Goal: Task Accomplishment & Management: Manage account settings

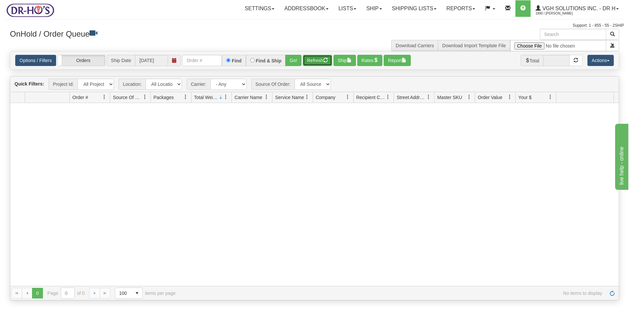
click at [315, 60] on button "Refresh" at bounding box center [317, 60] width 29 height 11
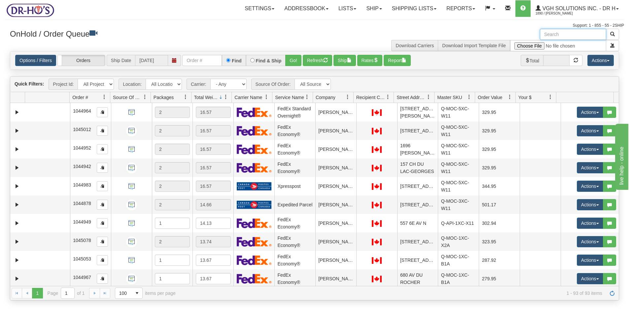
click at [553, 34] on input "text" at bounding box center [573, 34] width 66 height 11
paste input "1200779"
type input "1200779"
click at [611, 35] on span "button" at bounding box center [613, 34] width 5 height 5
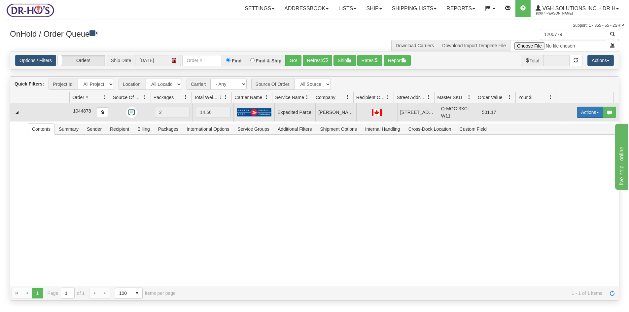
click at [577, 111] on button "Actions" at bounding box center [590, 112] width 26 height 11
click at [557, 126] on span "Open" at bounding box center [565, 124] width 16 height 5
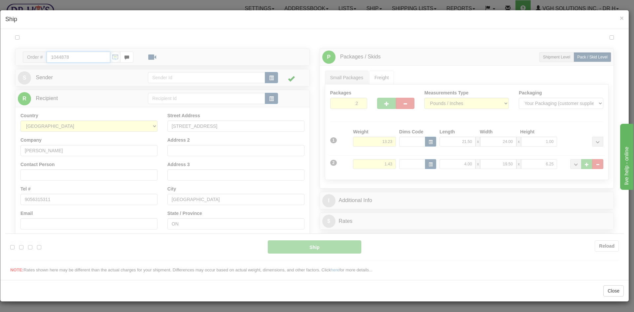
type input "DOM.EP"
type input "09:00"
type input "16:00"
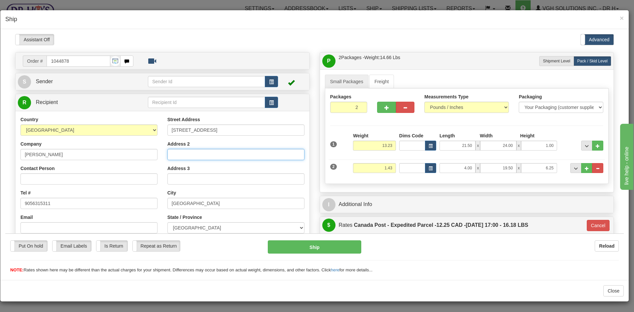
paste input "buzzer code 209."
click at [179, 154] on input "buzzer code 209." at bounding box center [236, 154] width 137 height 11
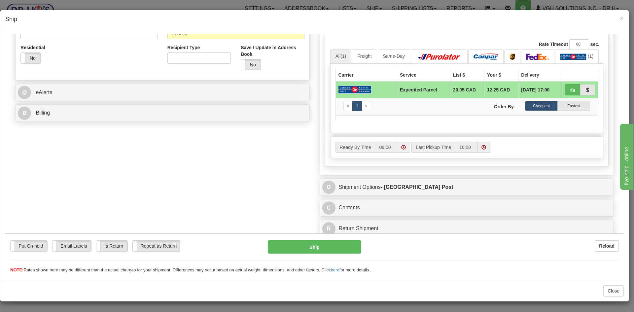
scroll to position [220, 0]
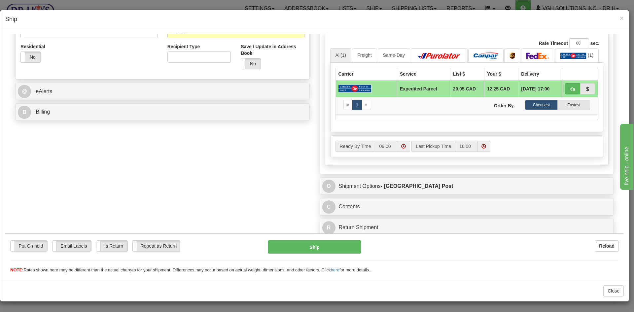
type input "buzzer code 209."
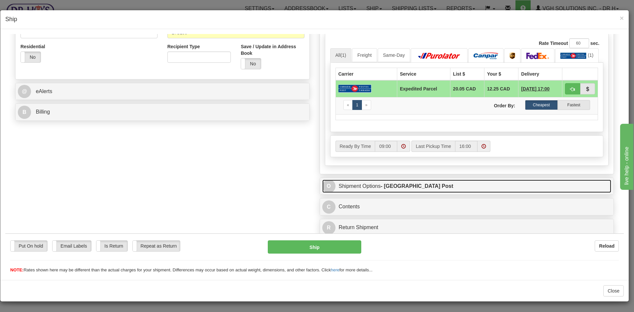
click at [442, 188] on link "O Shipment Options - Canada Post" at bounding box center [466, 186] width 289 height 14
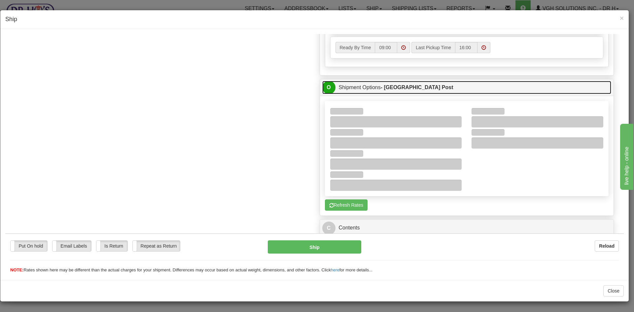
scroll to position [319, 0]
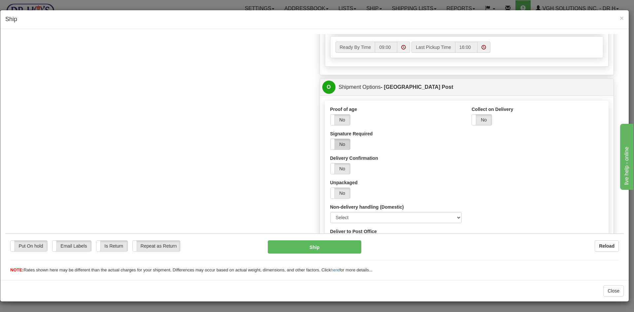
click at [344, 143] on label "No" at bounding box center [341, 144] width 20 height 11
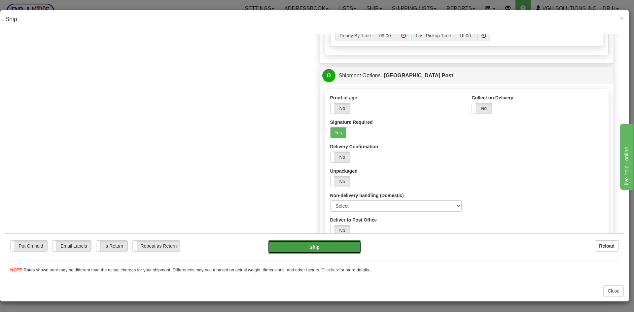
click at [313, 244] on button "Ship" at bounding box center [314, 246] width 93 height 13
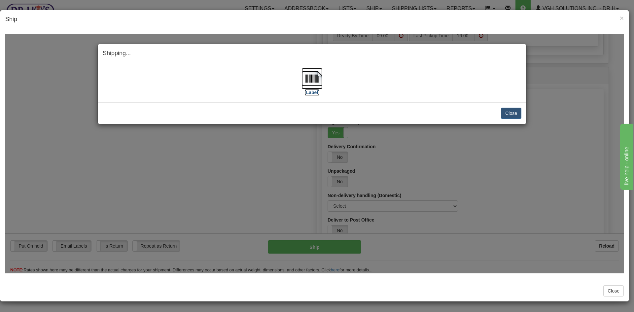
click at [310, 78] on img at bounding box center [312, 78] width 21 height 21
click at [507, 116] on button "Close" at bounding box center [511, 112] width 20 height 11
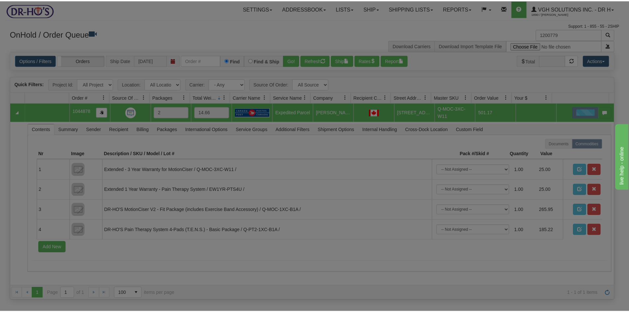
scroll to position [0, 0]
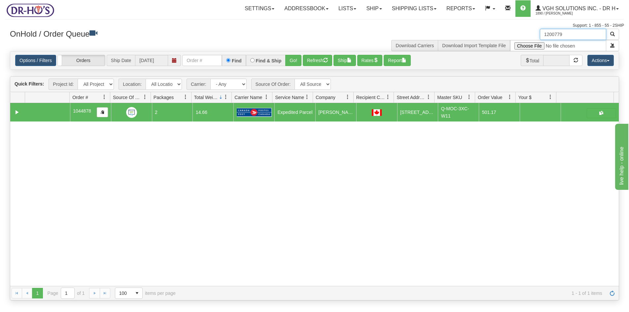
drag, startPoint x: 567, startPoint y: 37, endPoint x: 507, endPoint y: 42, distance: 60.0
click at [507, 42] on div "1200779 Download Carriers Download Import Template File" at bounding box center [470, 40] width 310 height 22
click at [310, 61] on button "Refresh" at bounding box center [317, 60] width 29 height 11
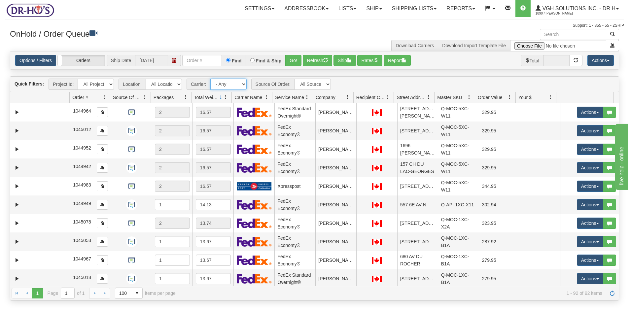
click at [243, 83] on select "- Any - Has NO carrier assigned - Has a carrier assigned" at bounding box center [228, 84] width 36 height 11
click at [250, 33] on h3 "OnHold / Order Queue" at bounding box center [160, 34] width 300 height 10
click at [241, 82] on select "- Any - Has NO carrier assigned - Has a carrier assigned" at bounding box center [228, 84] width 36 height 11
click at [243, 83] on select "- Any - Has NO carrier assigned - Has a carrier assigned FedEx Express® Canada …" at bounding box center [228, 84] width 36 height 11
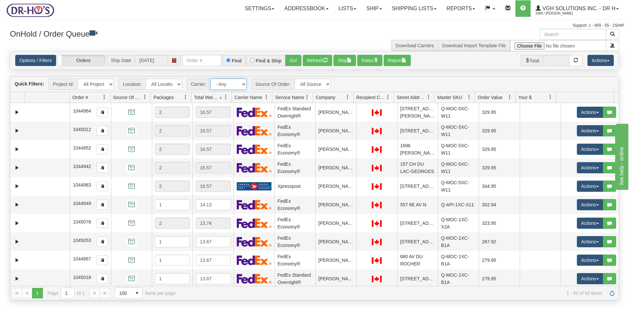
select select "20"
click at [210, 79] on select "- Any - Has NO carrier assigned - Has a carrier assigned FedEx Express® Canada …" at bounding box center [228, 84] width 36 height 11
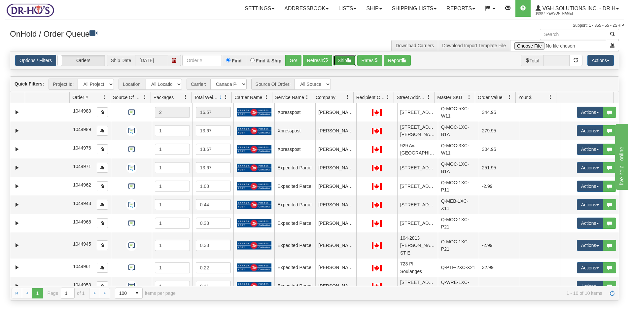
click at [344, 58] on button "Ship" at bounding box center [345, 60] width 22 height 11
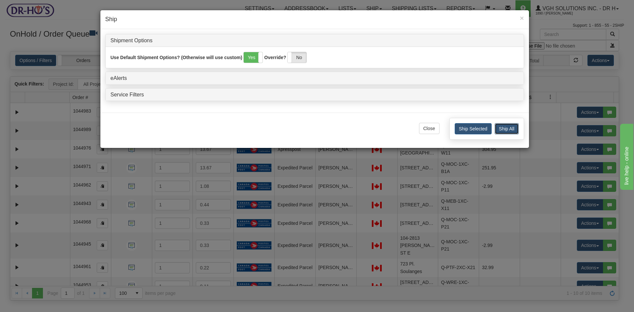
click at [510, 128] on button "Ship All" at bounding box center [507, 128] width 24 height 11
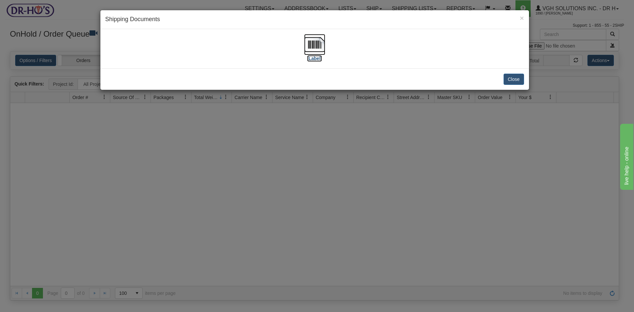
click at [315, 43] on img at bounding box center [314, 44] width 21 height 21
click at [513, 82] on button "Close" at bounding box center [514, 79] width 20 height 11
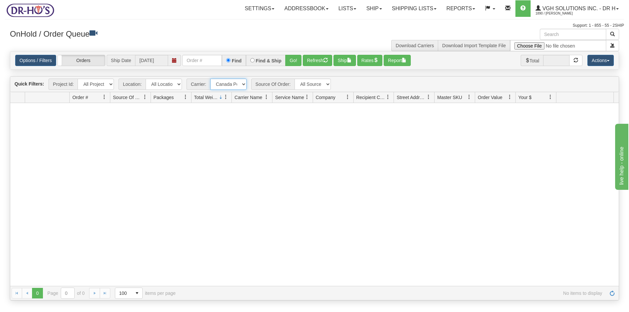
click at [244, 85] on select "- Any - Has NO carrier assigned - Has a carrier assigned FedEx Express® Canada …" at bounding box center [228, 84] width 36 height 11
select select "grid toolbar"
click at [210, 79] on select "- Any - Has NO carrier assigned - Has a carrier assigned FedEx Express® Canada …" at bounding box center [228, 84] width 36 height 11
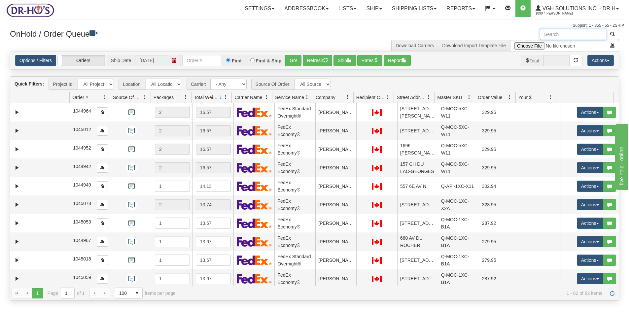
click at [577, 35] on input "text" at bounding box center [573, 34] width 66 height 11
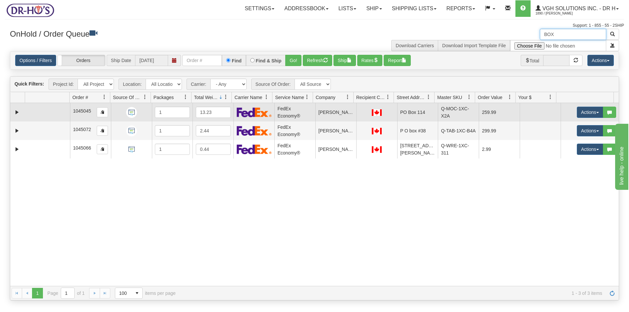
click at [48, 115] on td at bounding box center [47, 112] width 45 height 19
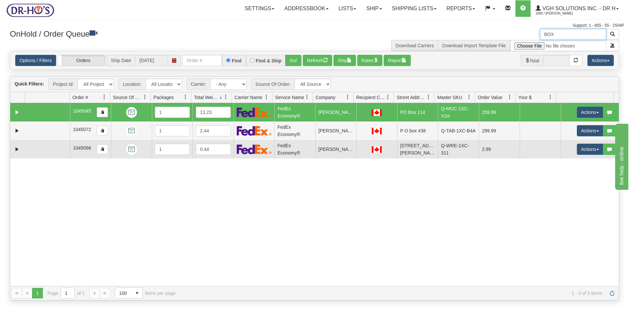
click at [36, 148] on td at bounding box center [47, 149] width 45 height 19
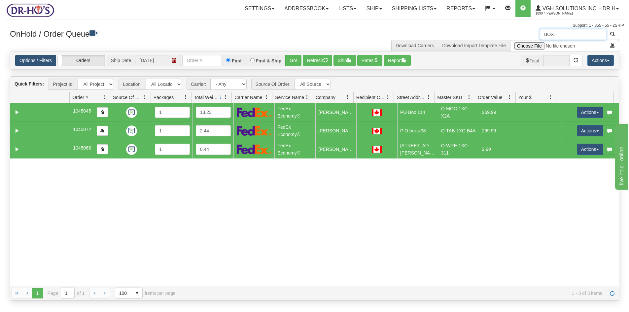
type input "BOX"
click at [34, 60] on link "Options / Filters" at bounding box center [35, 60] width 41 height 11
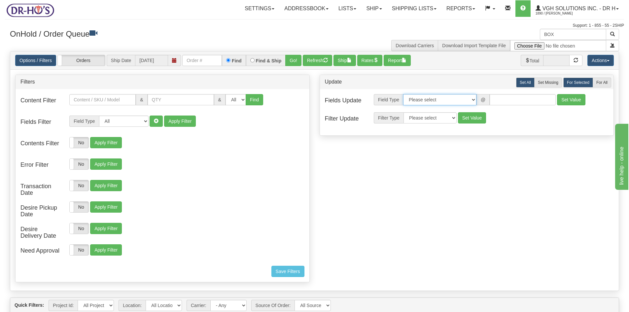
click at [473, 99] on select "Please select Contact Person Company Country Country & State/Province City Zip …" at bounding box center [439, 99] width 73 height 11
click at [403, 94] on select "Please select Contact Person Company Country Country & State/Province City Zip …" at bounding box center [439, 99] width 73 height 11
click at [546, 98] on select "No Carrier FedEx Express® UPS Purolator Canpar [GEOGRAPHIC_DATA] Post BeSwyft K…" at bounding box center [523, 99] width 66 height 11
click at [471, 99] on select "Please select Contact Person Company Country Country & State/Province City Zip …" at bounding box center [439, 99] width 73 height 11
select select "94"
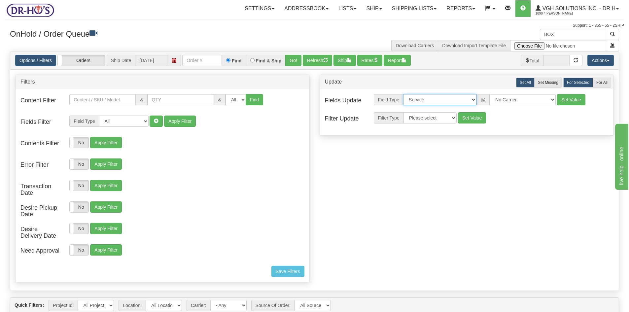
click at [403, 94] on select "Please select Contact Person Company Country Country & State/Province City Zip …" at bounding box center [439, 99] width 73 height 11
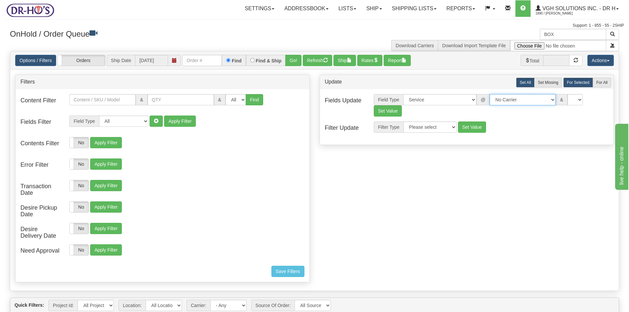
click at [546, 100] on select "No Carrier FedEx Express® UPS Purolator Canpar [GEOGRAPHIC_DATA] Post BeSwyft K…" at bounding box center [523, 99] width 66 height 11
select select "20"
click at [490, 94] on select "No Carrier FedEx Express® UPS Purolator Canpar [GEOGRAPHIC_DATA] Post BeSwyft K…" at bounding box center [523, 99] width 66 height 11
click at [605, 102] on select "CA -> [GEOGRAPHIC_DATA] - [GEOGRAPHIC_DATA]EP - Expedited [GEOGRAPHIC_DATA] [GE…" at bounding box center [576, 99] width 66 height 11
select select "DOM.EP"
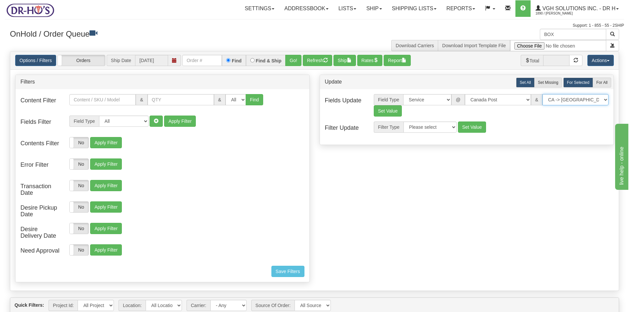
click at [543, 94] on select "CA -> [GEOGRAPHIC_DATA] - [GEOGRAPHIC_DATA]EP - Expedited [GEOGRAPHIC_DATA] [GE…" at bounding box center [576, 99] width 66 height 11
click at [389, 112] on button "Set Value" at bounding box center [388, 110] width 28 height 11
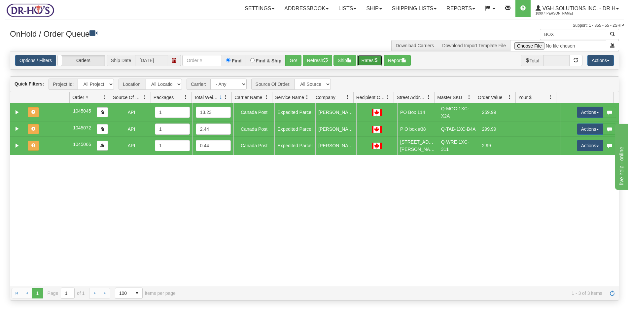
click at [375, 58] on button "Rates" at bounding box center [369, 60] width 25 height 11
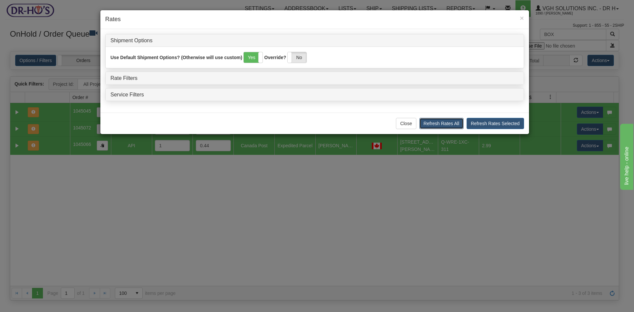
click at [447, 123] on button "Refresh Rates All" at bounding box center [442, 123] width 44 height 11
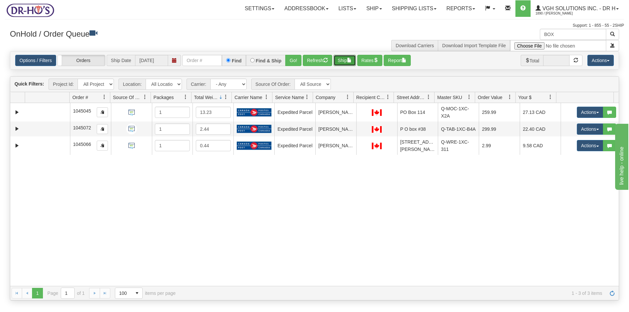
click at [346, 62] on button "Ship" at bounding box center [345, 60] width 22 height 11
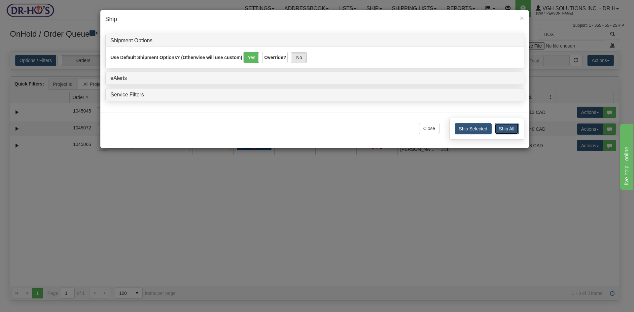
click at [509, 126] on button "Ship All" at bounding box center [507, 128] width 24 height 11
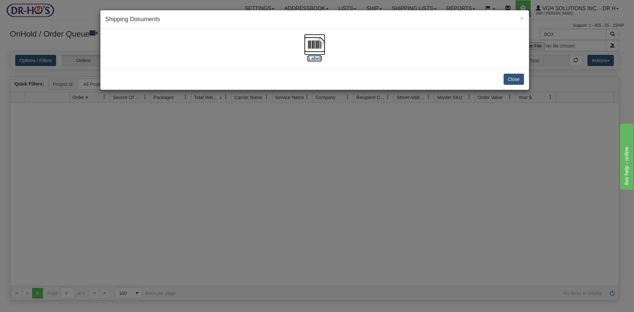
click at [317, 44] on img at bounding box center [314, 44] width 21 height 21
click at [513, 76] on button "Close" at bounding box center [514, 79] width 20 height 11
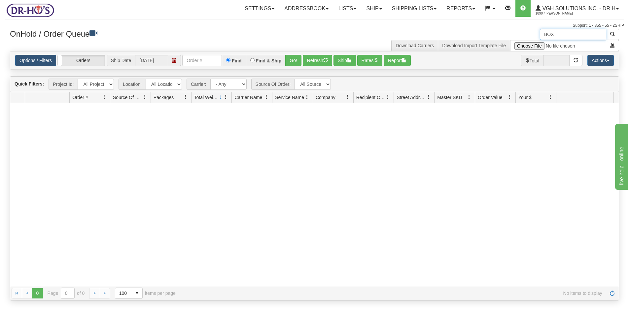
drag, startPoint x: 558, startPoint y: 34, endPoint x: 516, endPoint y: 35, distance: 41.6
click at [516, 35] on div "BOX Download Carriers Download Import Template File" at bounding box center [470, 40] width 310 height 22
click at [322, 58] on button "Refresh" at bounding box center [317, 60] width 29 height 11
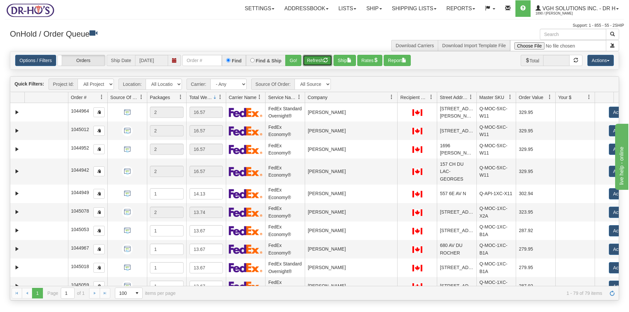
drag, startPoint x: 354, startPoint y: 97, endPoint x: 392, endPoint y: 97, distance: 38.0
click at [392, 97] on div "Id Location Request Id Reply Id Order # Source Of Order Packages Total Weight C…" at bounding box center [312, 97] width 604 height 11
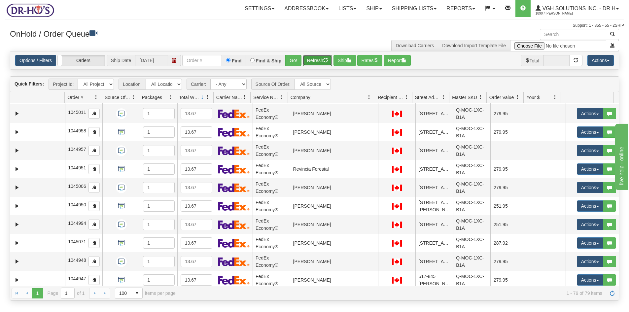
scroll to position [231, 0]
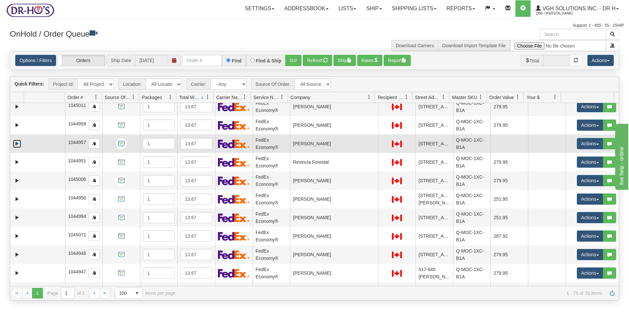
click at [19, 148] on link "Expand" at bounding box center [17, 144] width 8 height 8
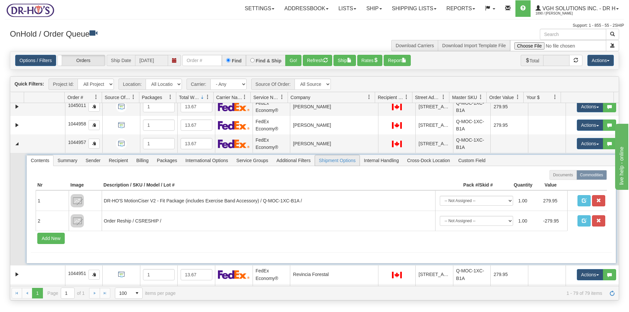
click at [343, 166] on span "Shipment Options" at bounding box center [337, 160] width 45 height 11
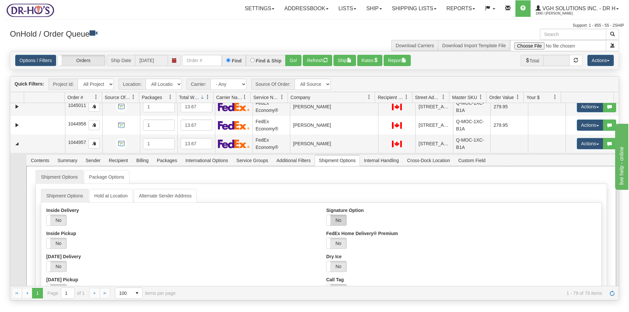
click at [341, 226] on label "No" at bounding box center [337, 220] width 20 height 11
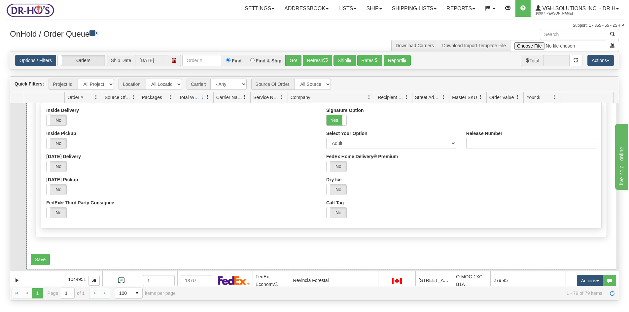
scroll to position [363, 0]
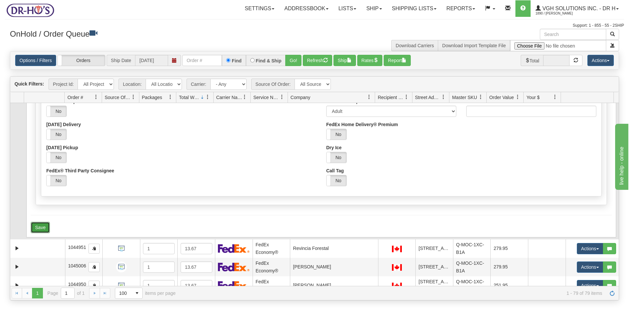
click at [39, 233] on button "Save" at bounding box center [40, 227] width 19 height 11
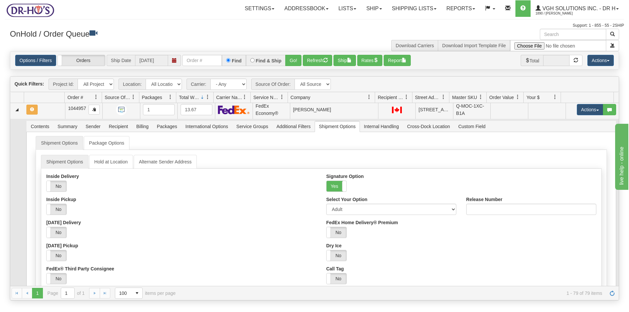
scroll to position [264, 0]
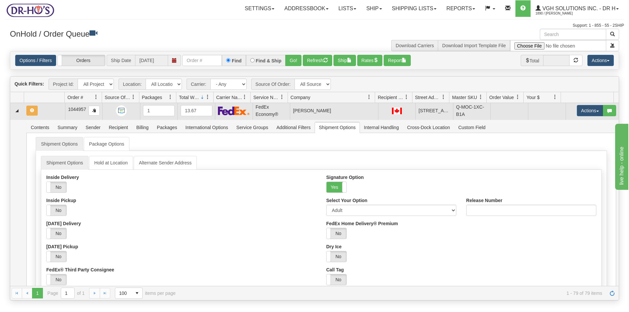
click at [48, 120] on td at bounding box center [44, 110] width 41 height 19
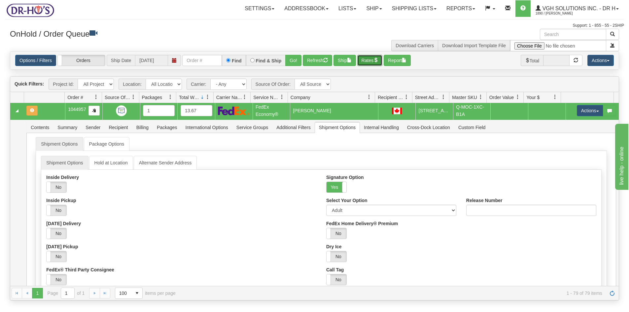
click at [369, 58] on button "Rates" at bounding box center [369, 60] width 25 height 11
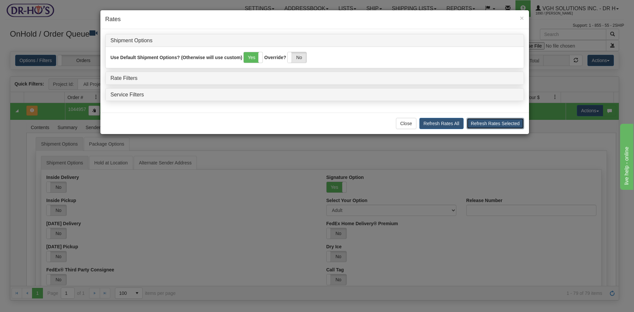
click at [502, 123] on button "Refresh Rates Selected" at bounding box center [495, 123] width 57 height 11
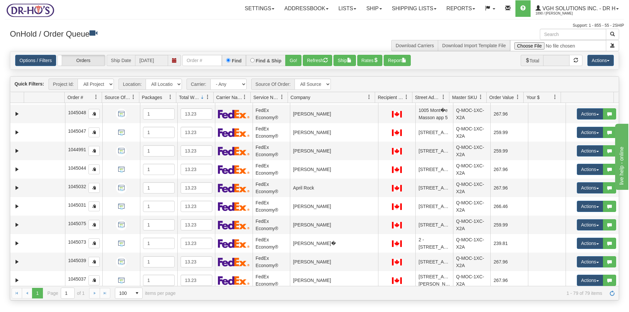
scroll to position [991, 0]
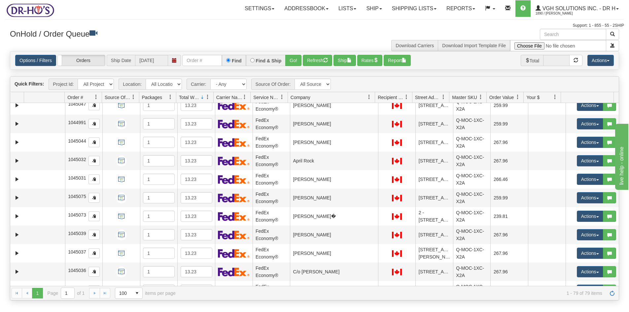
click at [324, 30] on div "Download Carriers Download Import Template File" at bounding box center [470, 40] width 310 height 22
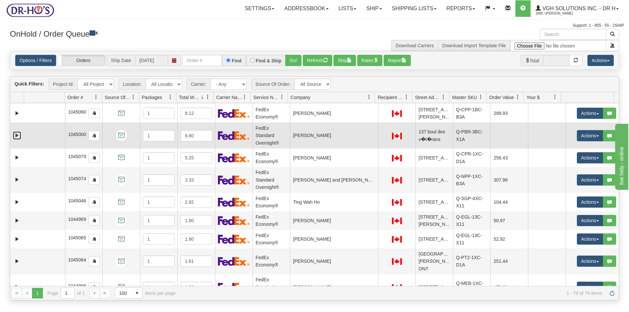
click at [15, 140] on link "Expand" at bounding box center [17, 135] width 8 height 8
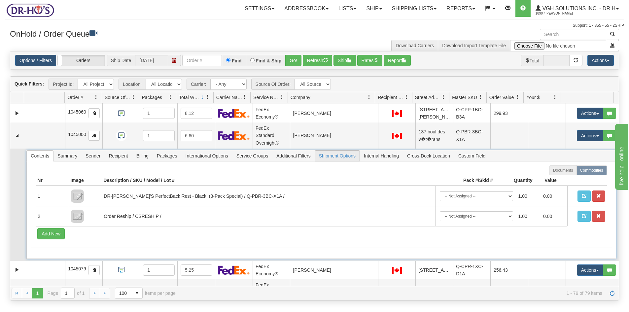
click at [342, 161] on span "Shipment Options" at bounding box center [337, 156] width 45 height 11
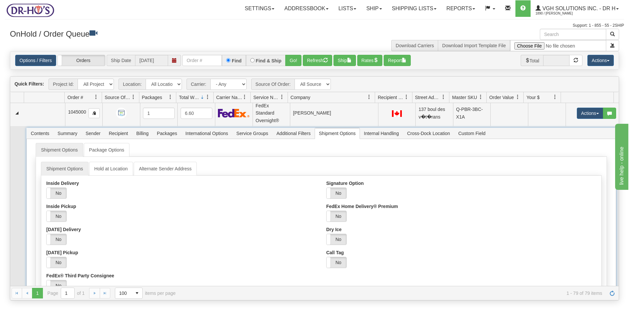
scroll to position [1411, 0]
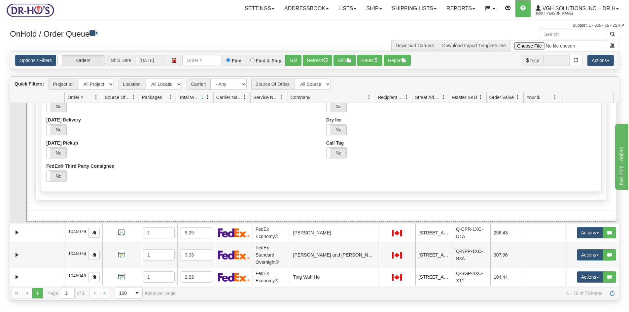
click at [335, 89] on label "No" at bounding box center [337, 83] width 20 height 11
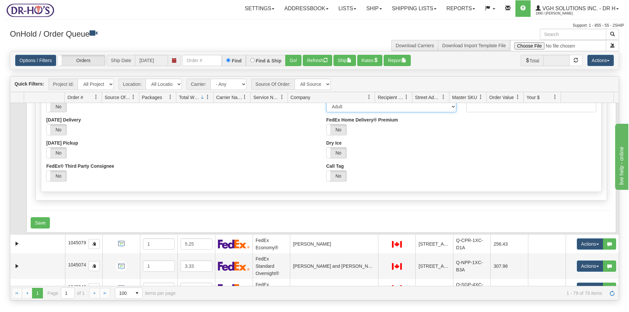
click at [448, 112] on select "Adult Direct Indirect No Signature Required Service Default" at bounding box center [391, 106] width 130 height 11
select select "2"
click at [326, 112] on select "Adult Direct Indirect No Signature Required Service Default" at bounding box center [391, 106] width 130 height 11
click at [39, 229] on button "Save" at bounding box center [40, 222] width 19 height 11
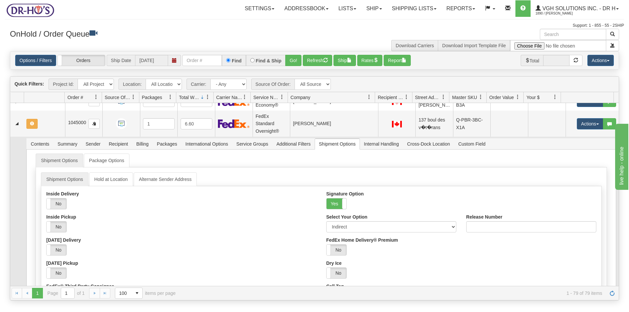
scroll to position [1279, 0]
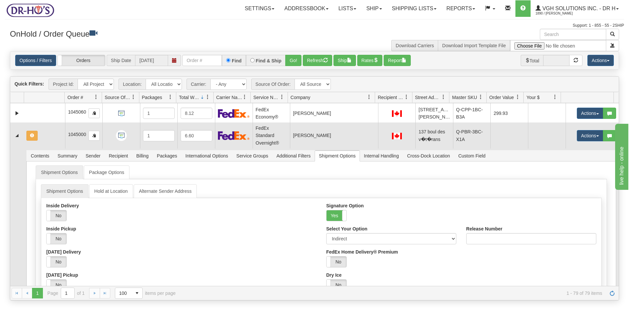
drag, startPoint x: 53, startPoint y: 199, endPoint x: 56, endPoint y: 195, distance: 4.4
click at [53, 148] on td at bounding box center [44, 136] width 41 height 26
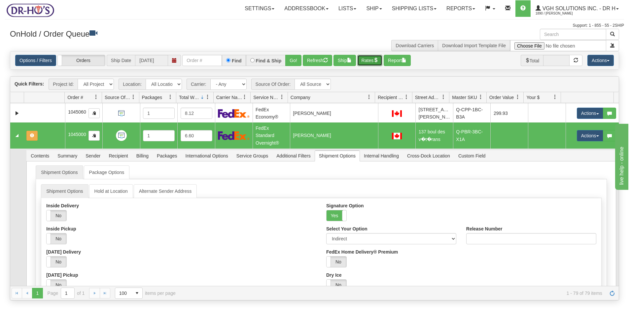
click at [371, 60] on button "Rates" at bounding box center [369, 60] width 25 height 11
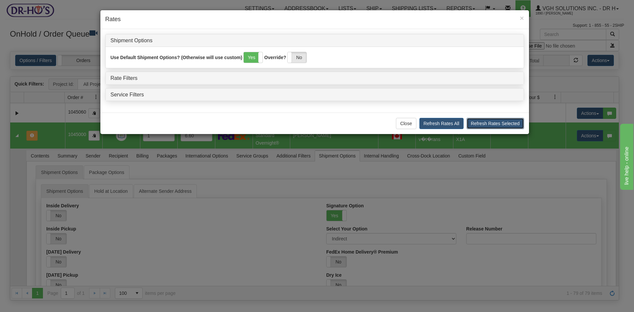
click at [491, 124] on button "Refresh Rates Selected" at bounding box center [495, 123] width 57 height 11
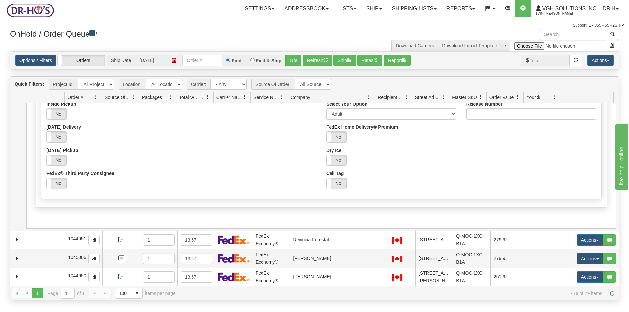
scroll to position [354, 0]
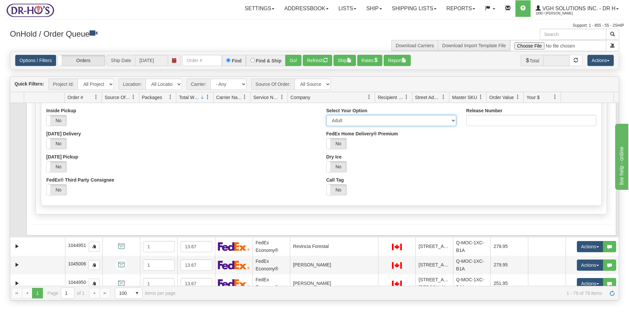
click at [450, 126] on select "Adult Direct Indirect No Signature Required Service Default" at bounding box center [391, 120] width 130 height 11
select select "2"
click at [326, 126] on select "Adult Direct Indirect No Signature Required Service Default" at bounding box center [391, 120] width 130 height 11
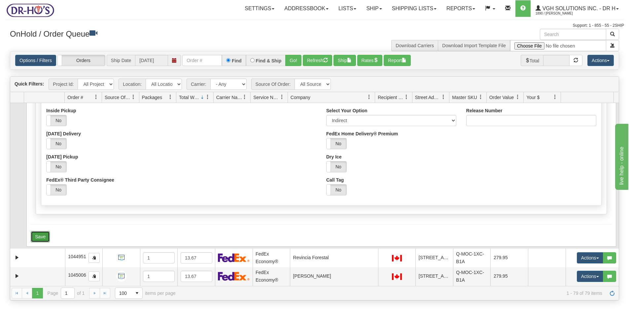
click at [44, 242] on button "Save" at bounding box center [40, 236] width 19 height 11
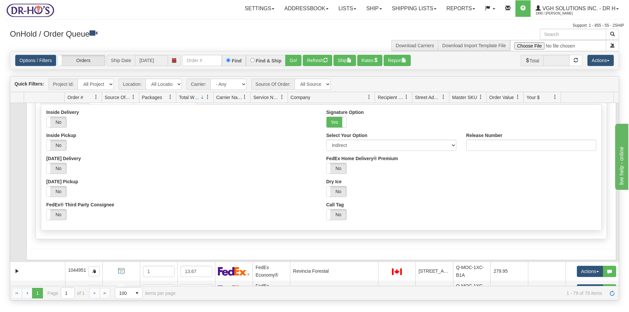
scroll to position [255, 0]
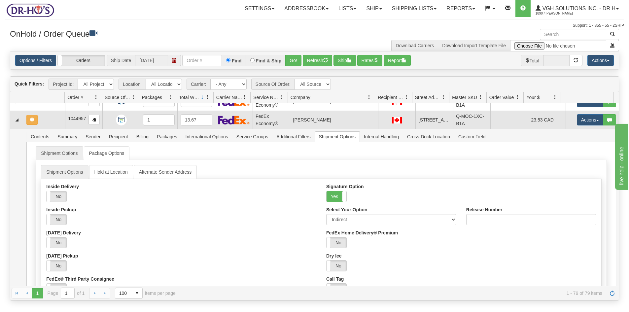
click at [55, 129] on td at bounding box center [44, 120] width 41 height 19
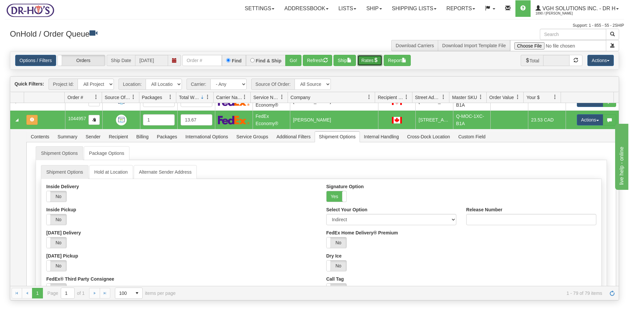
click at [367, 59] on button "Rates" at bounding box center [369, 60] width 25 height 11
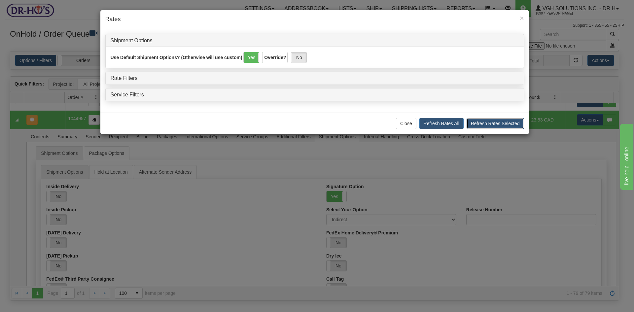
click at [483, 124] on button "Refresh Rates Selected" at bounding box center [495, 123] width 57 height 11
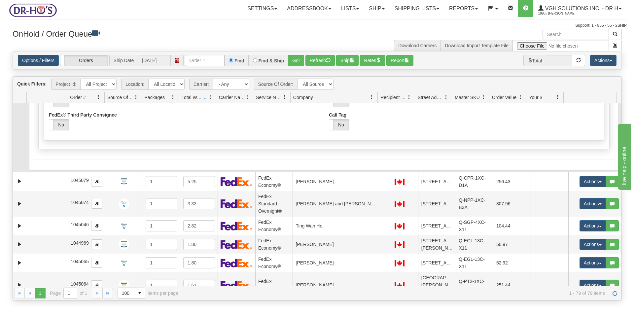
scroll to position [1404, 0]
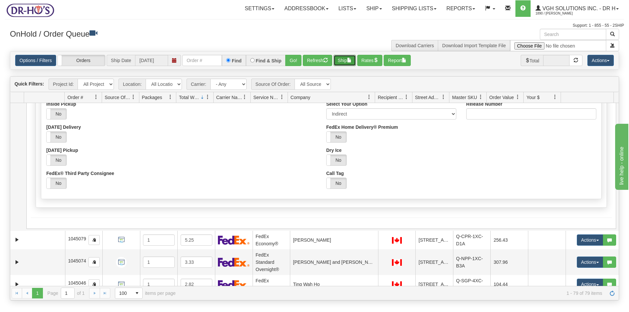
click at [346, 59] on button "Ship" at bounding box center [345, 60] width 22 height 11
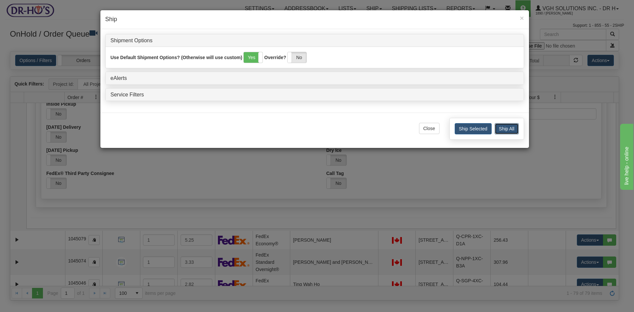
click at [515, 131] on button "Ship All" at bounding box center [507, 128] width 24 height 11
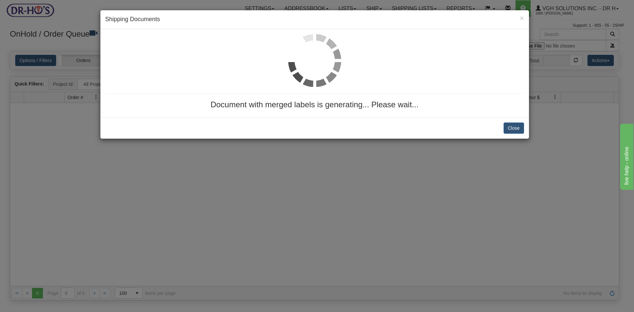
scroll to position [0, 0]
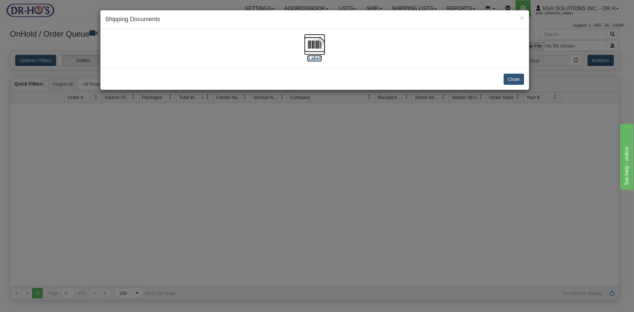
click at [313, 47] on img at bounding box center [314, 44] width 21 height 21
click at [510, 78] on button "Close" at bounding box center [514, 79] width 20 height 11
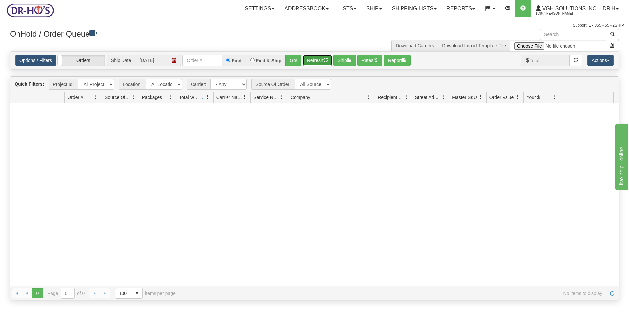
click at [307, 64] on button "Refresh" at bounding box center [317, 60] width 29 height 11
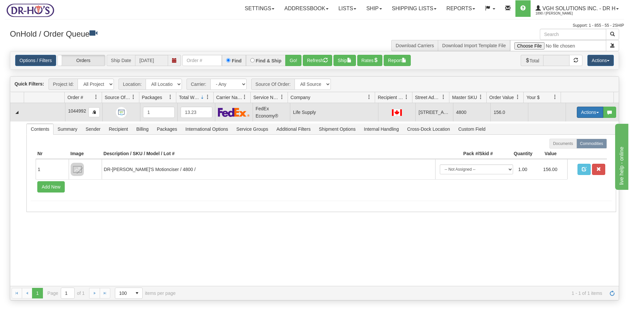
click at [581, 116] on button "Actions" at bounding box center [590, 112] width 26 height 11
click at [562, 128] on span "Open" at bounding box center [565, 124] width 16 height 5
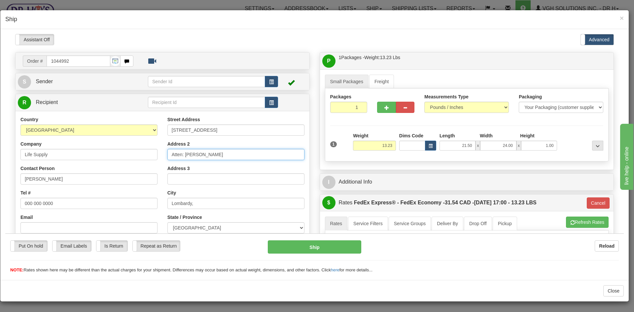
drag, startPoint x: 184, startPoint y: 156, endPoint x: 241, endPoint y: 153, distance: 56.9
click at [241, 154] on input "Atten: [PERSON_NAME]" at bounding box center [236, 154] width 137 height 11
paste input "[PERSON_NAME]"
type input "Atten: [PERSON_NAME]"
drag, startPoint x: 57, startPoint y: 177, endPoint x: -19, endPoint y: 183, distance: 76.9
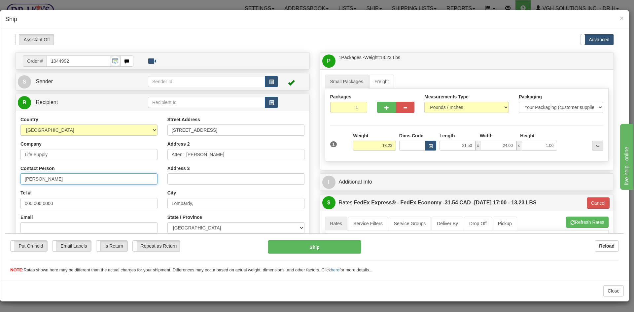
click at [5, 183] on html "Please wait... Attention! Ok Add to Bidding... Preview Custom Documents Preview…" at bounding box center [314, 154] width 619 height 240
paste input "[PERSON_NAME]"
type input "[PERSON_NAME]"
type input "Atten: [PERSON_NAME]"
drag, startPoint x: 214, startPoint y: 179, endPoint x: 212, endPoint y: 175, distance: 4.3
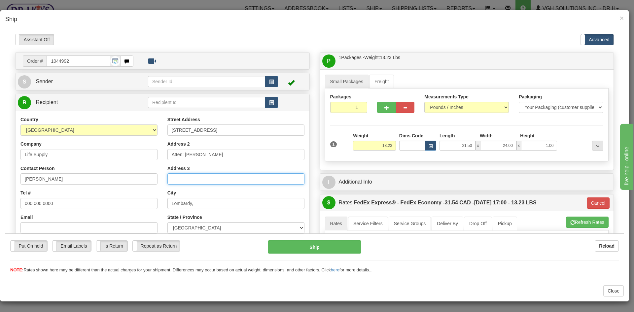
click at [214, 179] on input "Address 3" at bounding box center [236, 178] width 137 height 11
drag, startPoint x: 184, startPoint y: 155, endPoint x: 216, endPoint y: 153, distance: 32.7
click at [216, 153] on input "Atten: [PERSON_NAME]" at bounding box center [236, 154] width 137 height 11
drag, startPoint x: 51, startPoint y: 177, endPoint x: -1, endPoint y: 182, distance: 52.0
click at [5, 182] on html "Please wait... Attention! Ok Add to Bidding... Preview Custom Documents Preview…" at bounding box center [314, 154] width 619 height 240
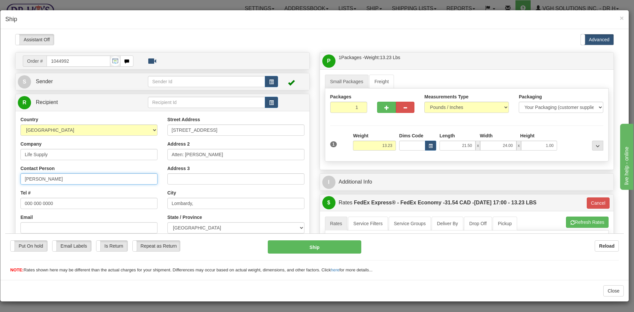
paste input "[PERSON_NAME]"
type input "[PERSON_NAME]"
click at [232, 34] on iframe at bounding box center [314, 154] width 619 height 240
drag, startPoint x: 202, startPoint y: 204, endPoint x: 206, endPoint y: 204, distance: 3.6
click at [205, 205] on input "Lombardy," at bounding box center [236, 203] width 137 height 11
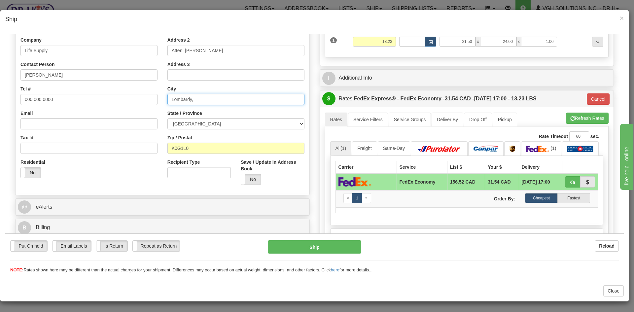
scroll to position [132, 0]
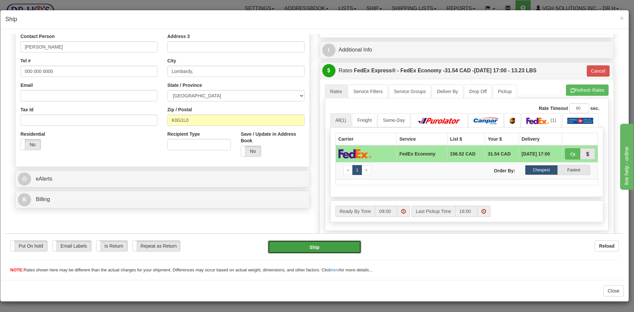
click at [310, 249] on button "Ship" at bounding box center [314, 246] width 93 height 13
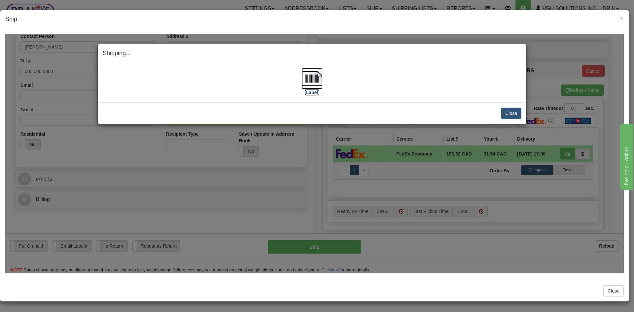
click at [312, 78] on img at bounding box center [312, 78] width 21 height 21
click at [510, 113] on button "Close" at bounding box center [511, 112] width 20 height 11
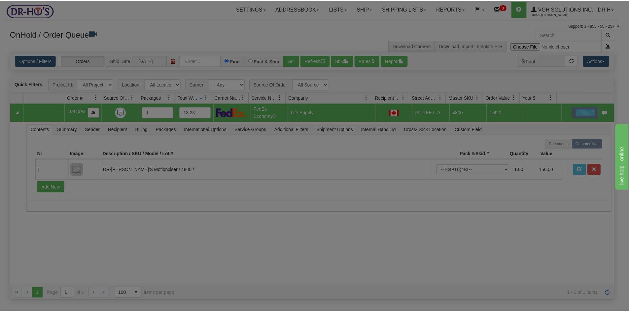
scroll to position [0, 0]
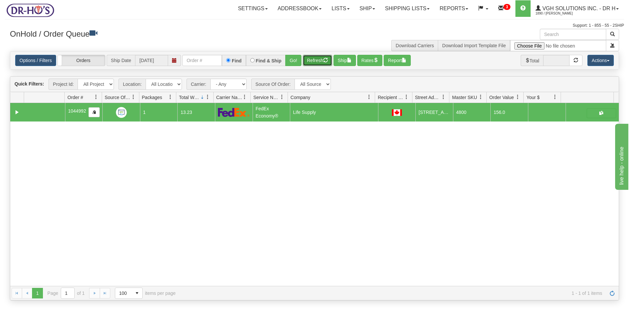
click at [315, 58] on button "Refresh" at bounding box center [317, 60] width 29 height 11
